Goal: Information Seeking & Learning: Learn about a topic

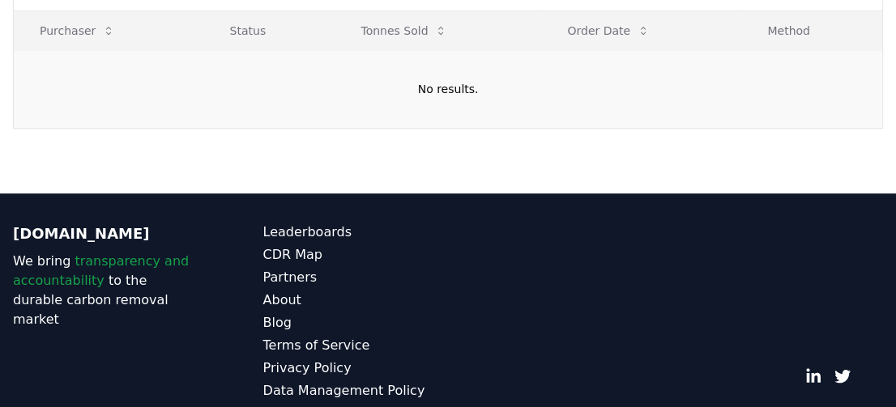
scroll to position [591, 0]
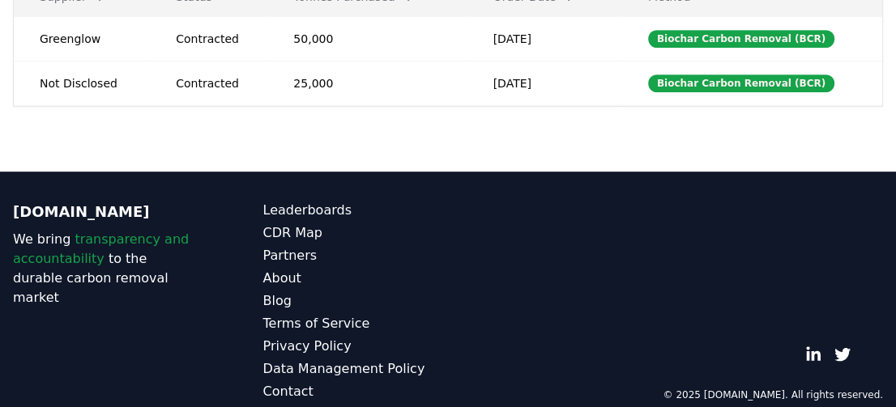
scroll to position [599, 0]
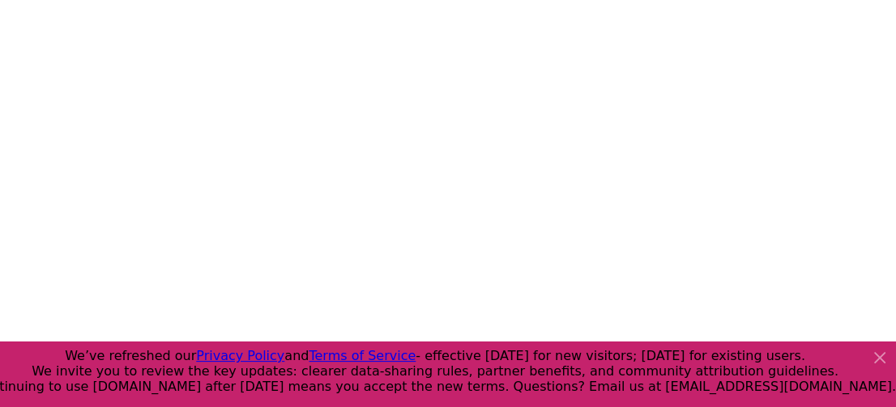
scroll to position [4719, 0]
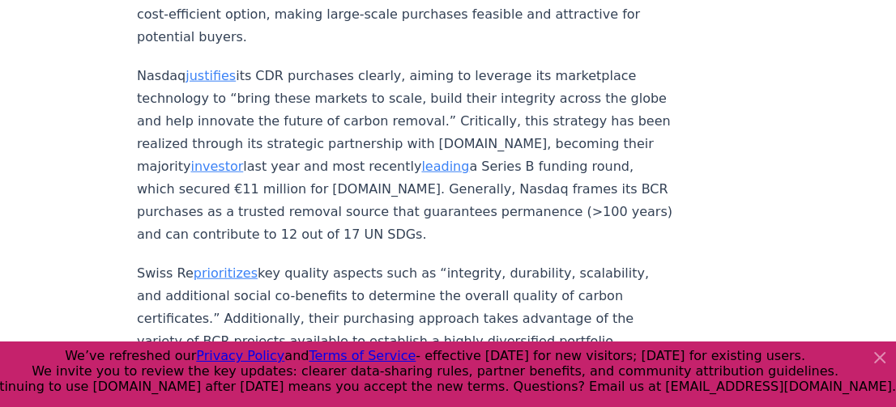
scroll to position [7442, 0]
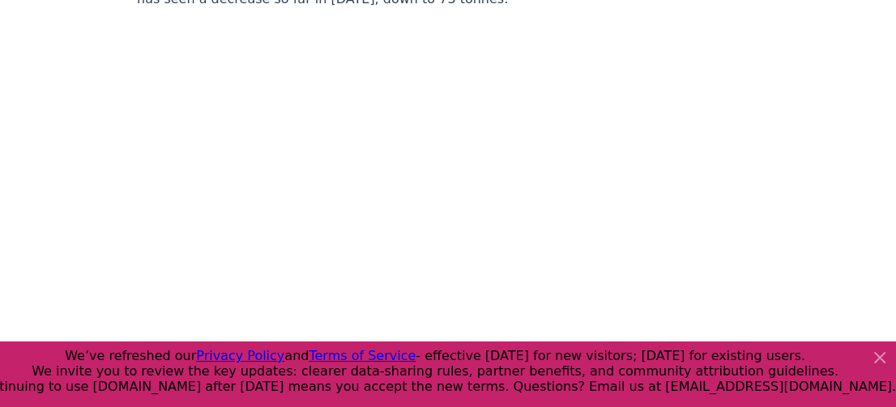
scroll to position [9072, 0]
